Goal: Check status: Check status

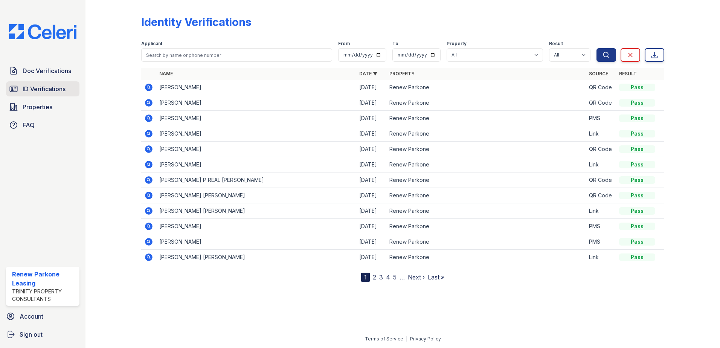
click at [35, 87] on span "ID Verifications" at bounding box center [44, 88] width 43 height 9
click at [374, 55] on input "date" at bounding box center [362, 55] width 48 height 14
click at [379, 55] on input "date" at bounding box center [362, 55] width 48 height 14
type input "[DATE]"
click at [438, 58] on input "date" at bounding box center [416, 55] width 48 height 14
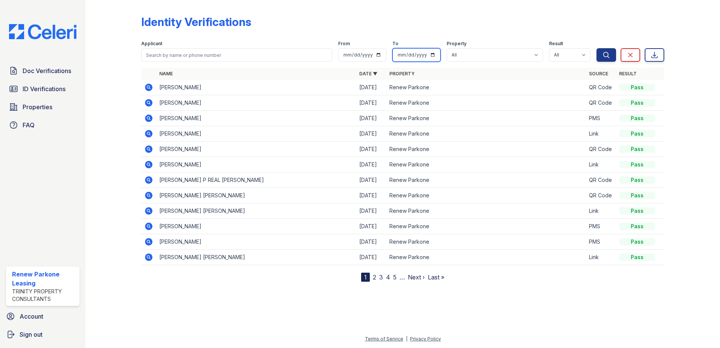
click at [431, 53] on input "date" at bounding box center [416, 55] width 48 height 14
type input "[DATE]"
click at [605, 53] on icon "submit" at bounding box center [606, 55] width 8 height 8
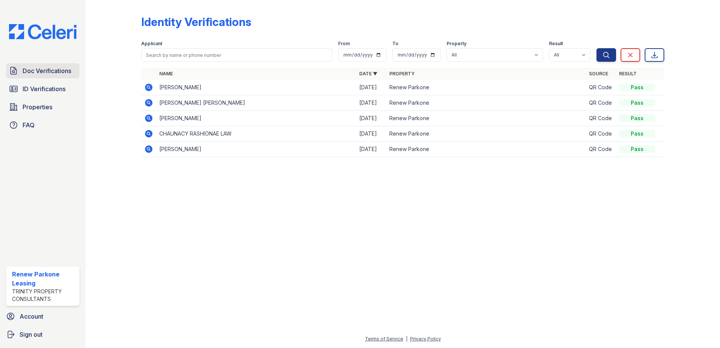
click at [37, 78] on link "Doc Verifications" at bounding box center [42, 70] width 73 height 15
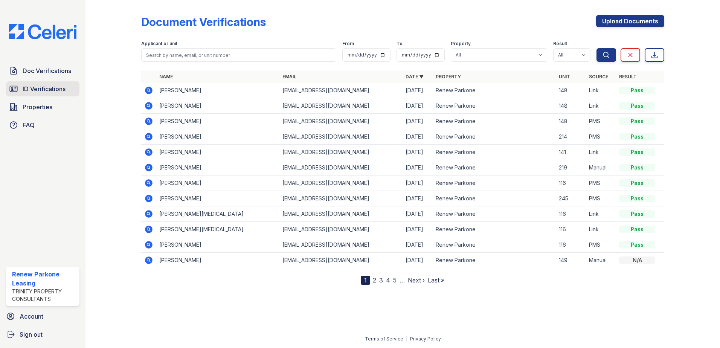
click at [49, 94] on link "ID Verifications" at bounding box center [42, 88] width 73 height 15
